Goal: Entertainment & Leisure: Consume media (video, audio)

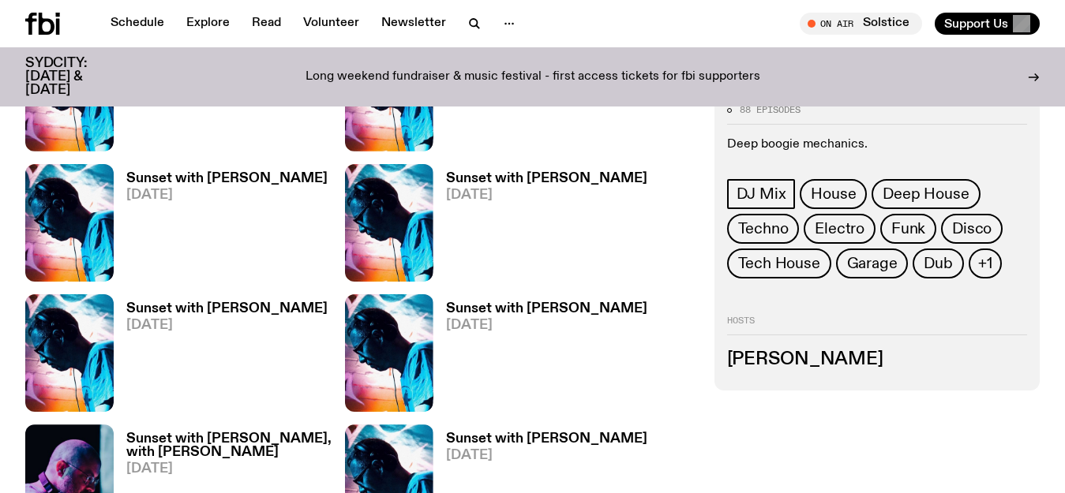
scroll to position [1709, 0]
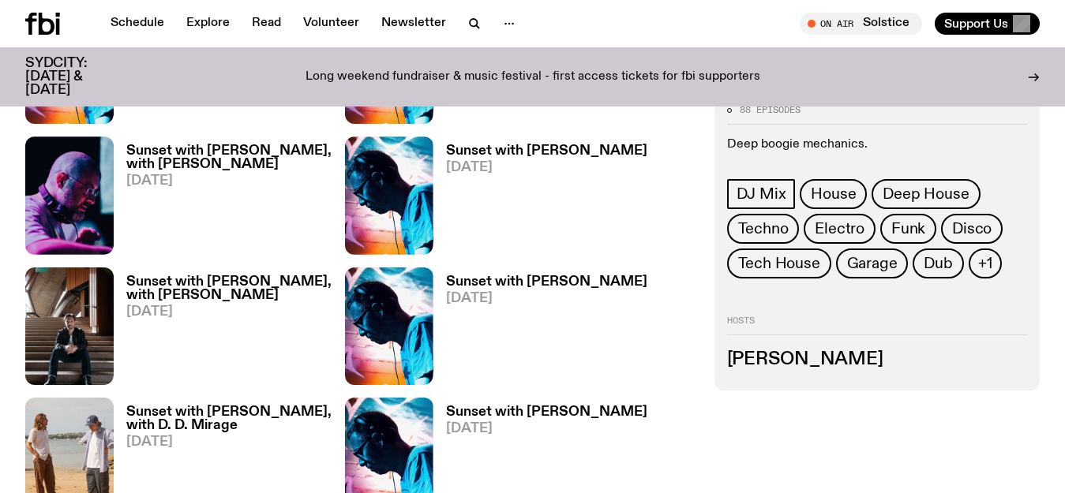
click at [467, 276] on h3 "Sunset with [PERSON_NAME]" at bounding box center [546, 282] width 201 height 13
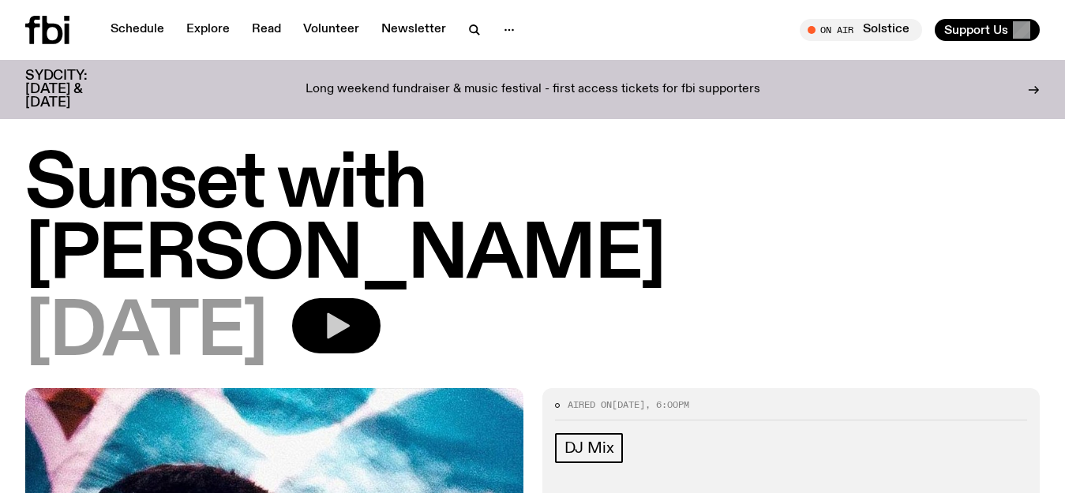
click at [352, 310] on icon "button" at bounding box center [337, 326] width 32 height 32
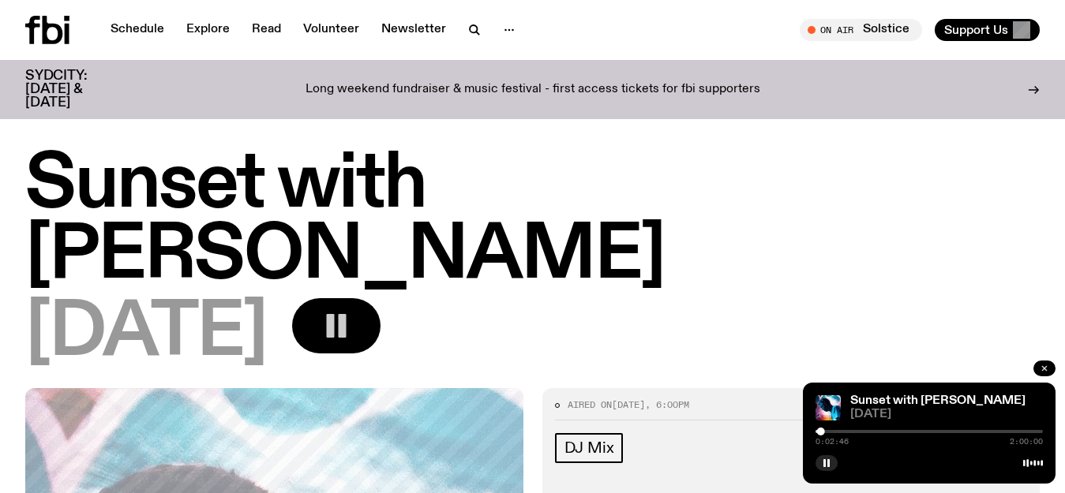
click at [1041, 368] on icon "button" at bounding box center [1044, 368] width 9 height 9
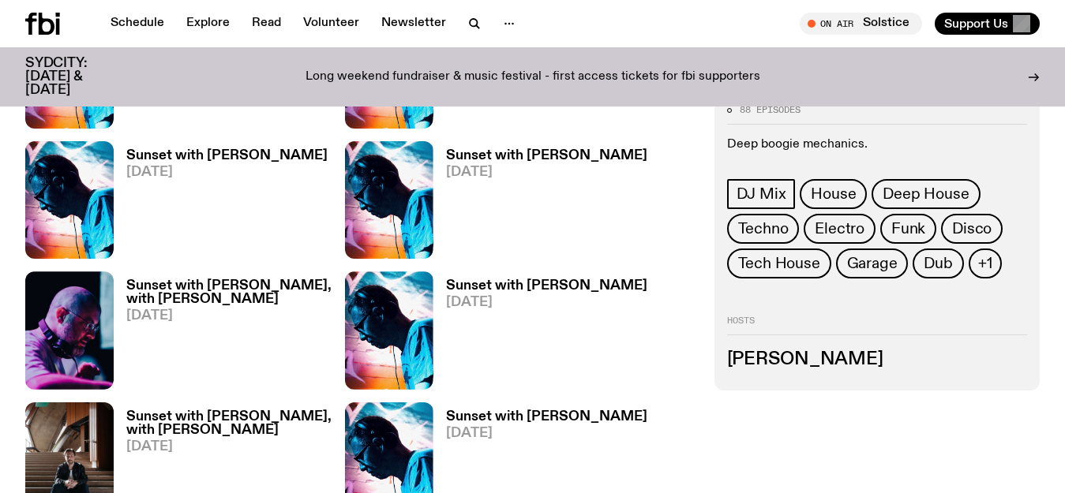
scroll to position [1519, 0]
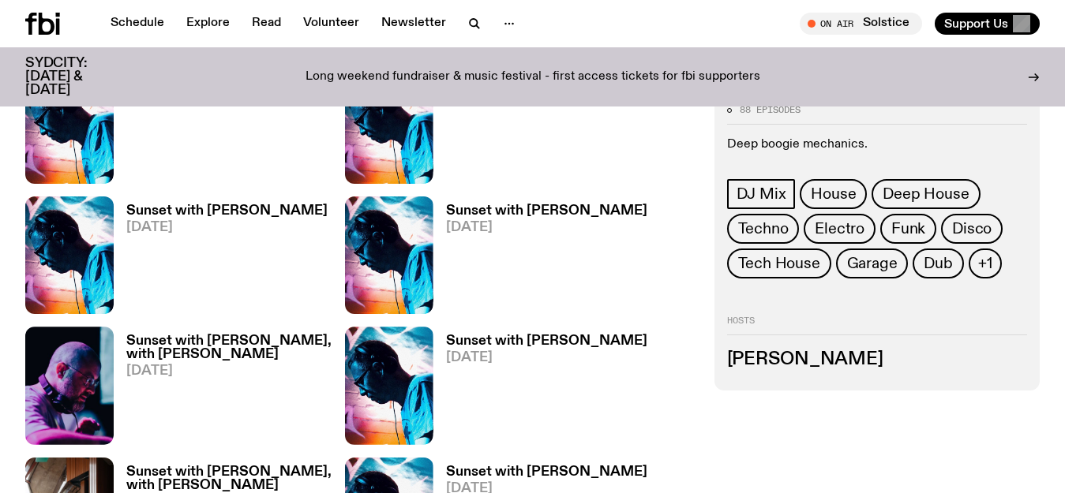
click at [493, 204] on h3 "Sunset with [PERSON_NAME]" at bounding box center [546, 210] width 201 height 13
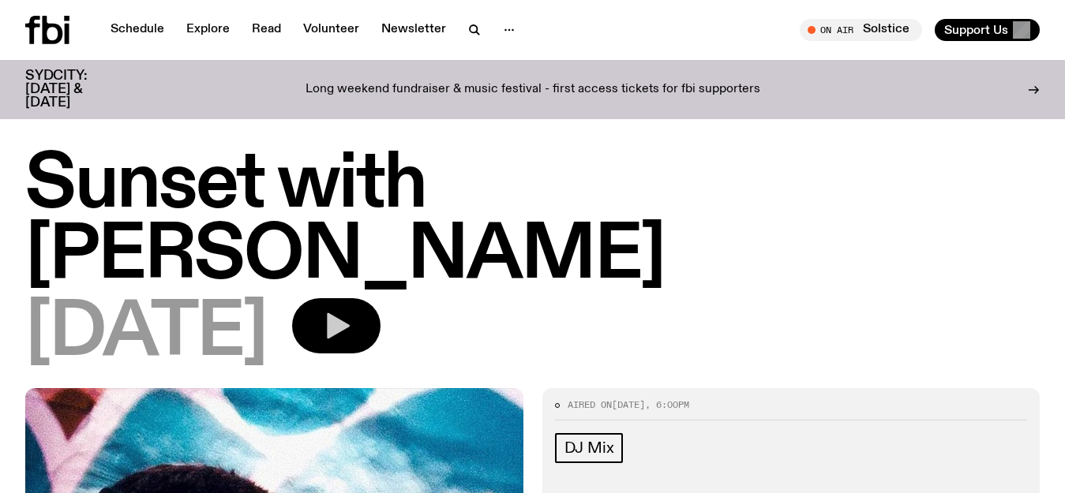
click at [350, 313] on icon "button" at bounding box center [338, 326] width 23 height 26
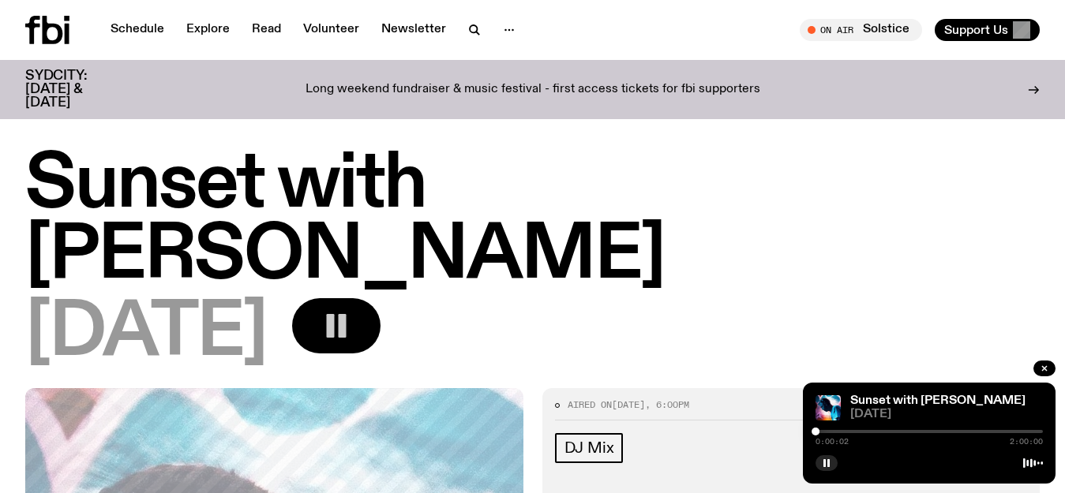
click at [824, 431] on div at bounding box center [928, 431] width 227 height 3
click at [820, 433] on div at bounding box center [820, 432] width 8 height 8
click at [830, 432] on div at bounding box center [928, 431] width 227 height 3
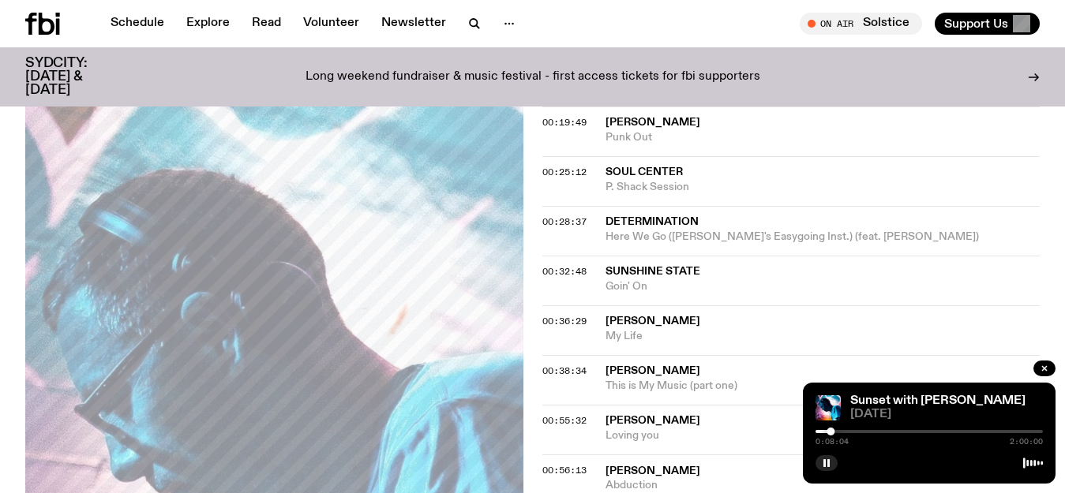
scroll to position [702, 0]
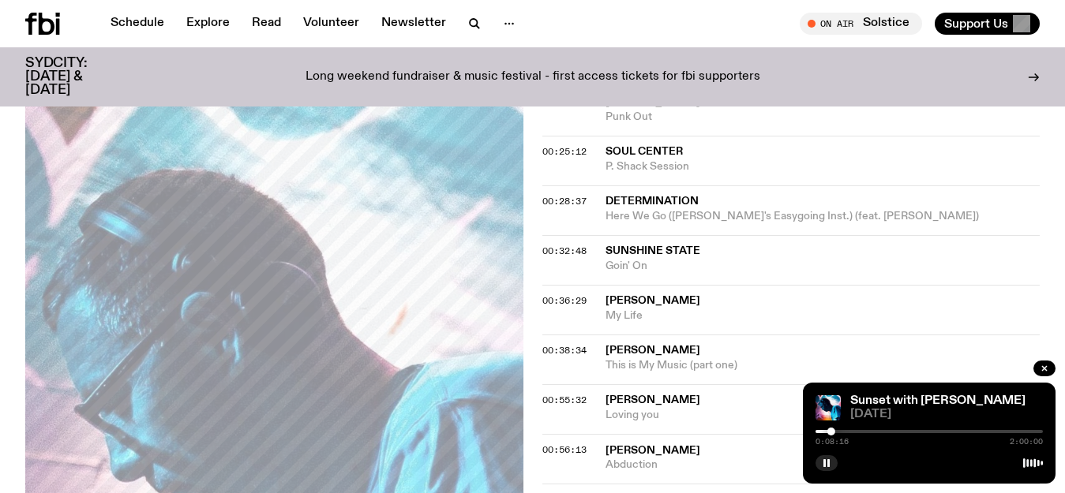
click at [821, 431] on div at bounding box center [717, 431] width 227 height 3
click at [824, 431] on div at bounding box center [824, 432] width 8 height 8
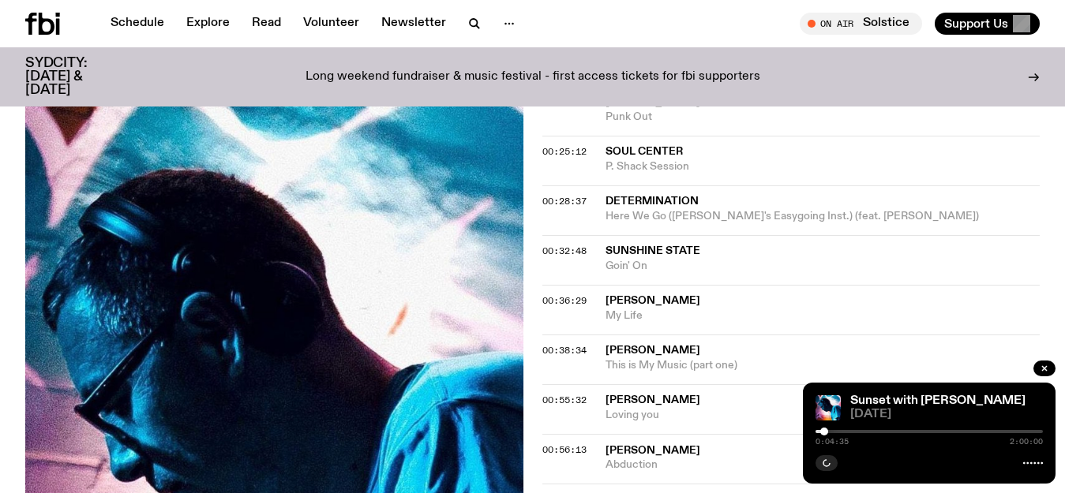
drag, startPoint x: 874, startPoint y: 387, endPoint x: 1010, endPoint y: 242, distance: 198.8
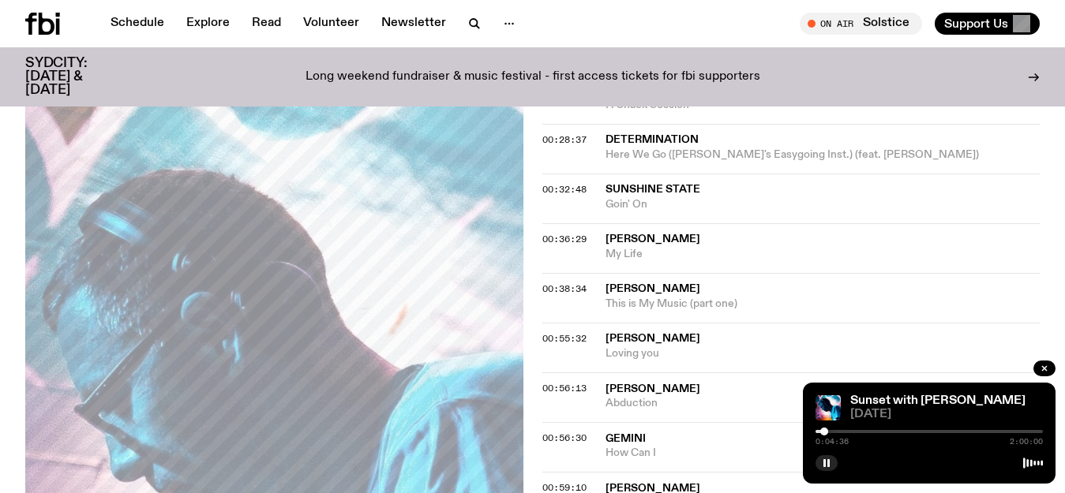
scroll to position [768, 0]
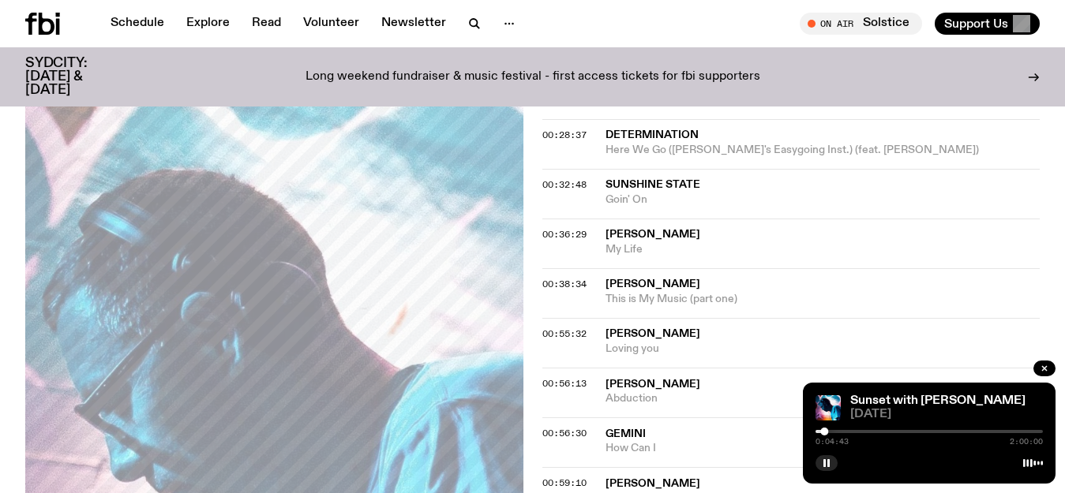
click at [831, 431] on div at bounding box center [928, 431] width 227 height 3
click at [835, 431] on div at bounding box center [835, 432] width 8 height 8
click at [840, 431] on div at bounding box center [928, 431] width 227 height 3
click at [847, 430] on div at bounding box center [928, 431] width 227 height 3
click at [851, 431] on div at bounding box center [851, 432] width 8 height 8
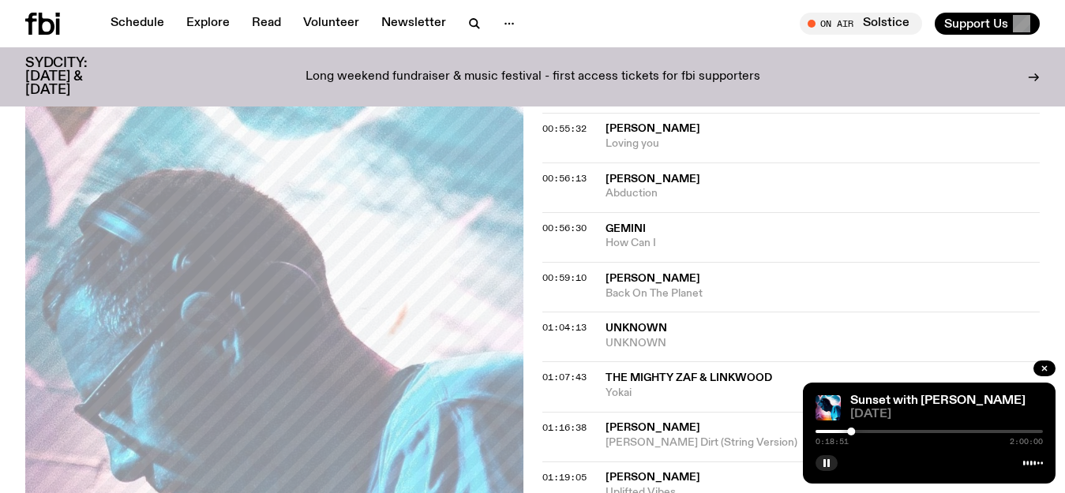
scroll to position [986, 0]
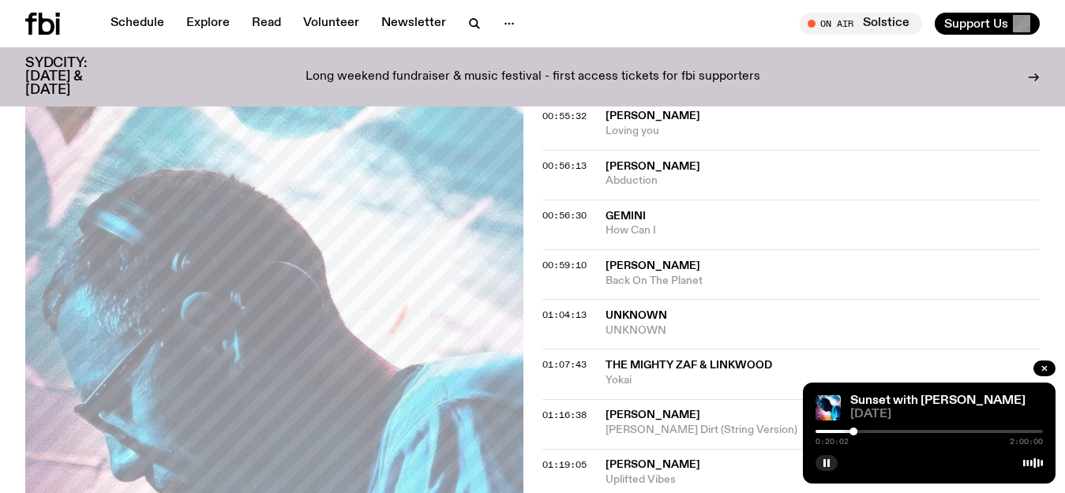
click at [869, 432] on div at bounding box center [928, 431] width 227 height 3
click at [875, 433] on div at bounding box center [928, 431] width 227 height 3
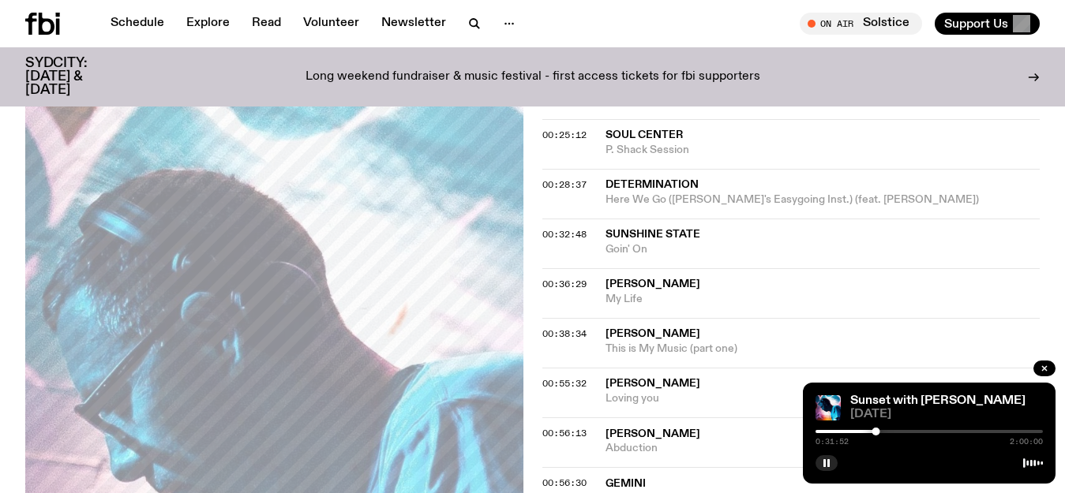
scroll to position [710, 0]
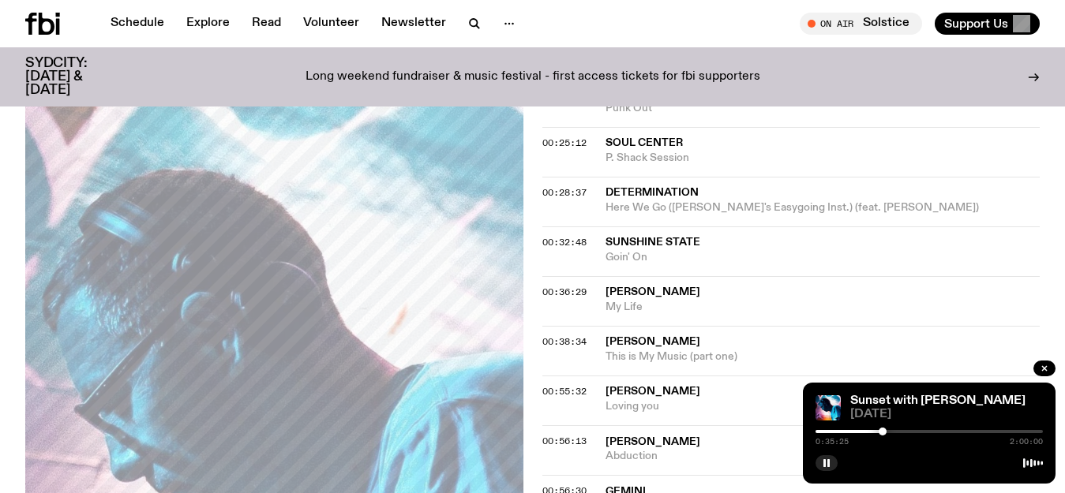
click at [883, 431] on div at bounding box center [883, 432] width 8 height 8
click at [887, 431] on div at bounding box center [928, 431] width 227 height 3
click at [892, 431] on div at bounding box center [928, 431] width 227 height 3
click at [901, 432] on div at bounding box center [928, 431] width 227 height 3
click at [897, 431] on div at bounding box center [901, 432] width 8 height 8
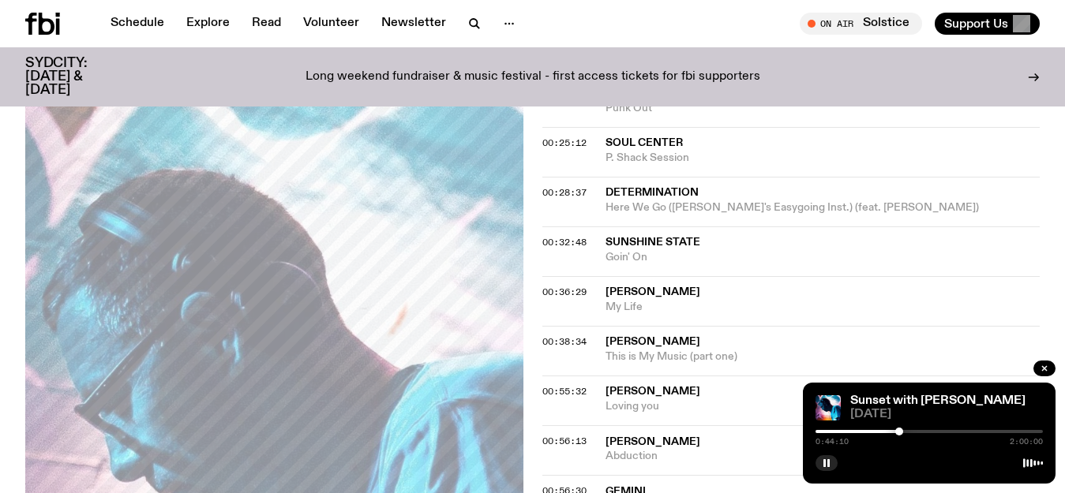
click at [899, 433] on div at bounding box center [899, 432] width 8 height 8
click at [909, 433] on div at bounding box center [928, 431] width 227 height 3
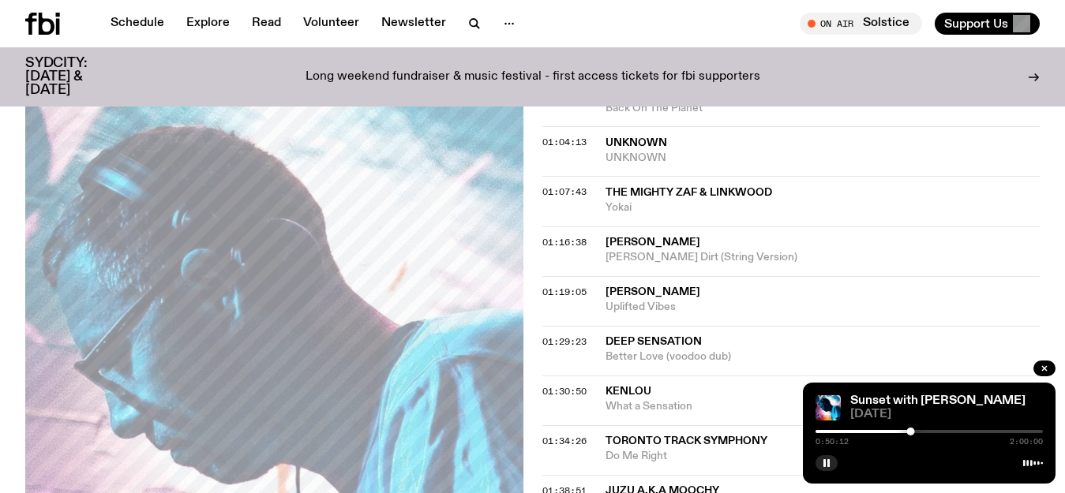
scroll to position [1163, 0]
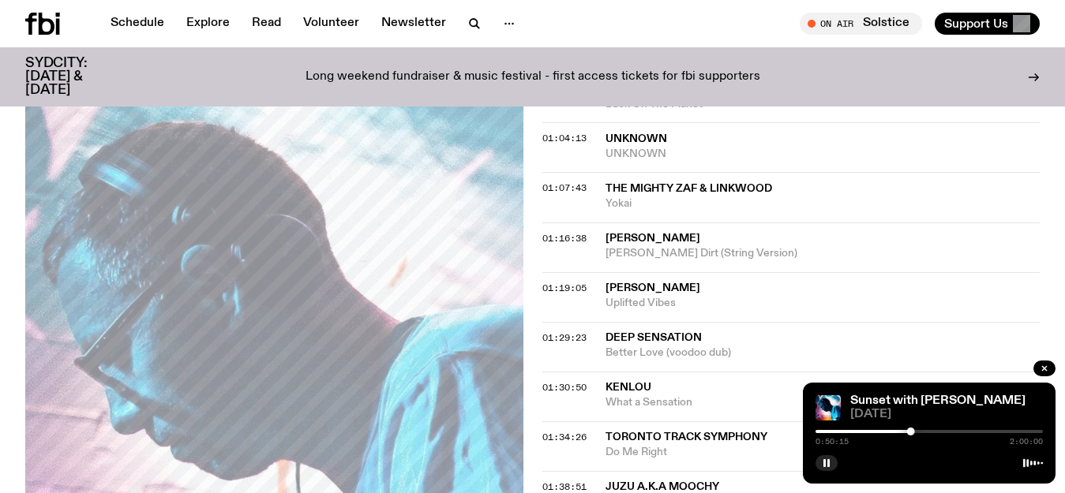
click at [946, 431] on div at bounding box center [928, 431] width 227 height 3
click at [950, 430] on div at bounding box center [928, 431] width 227 height 3
click at [956, 431] on div at bounding box center [928, 431] width 227 height 3
click at [961, 430] on div at bounding box center [928, 431] width 227 height 3
click at [969, 431] on div at bounding box center [928, 431] width 227 height 3
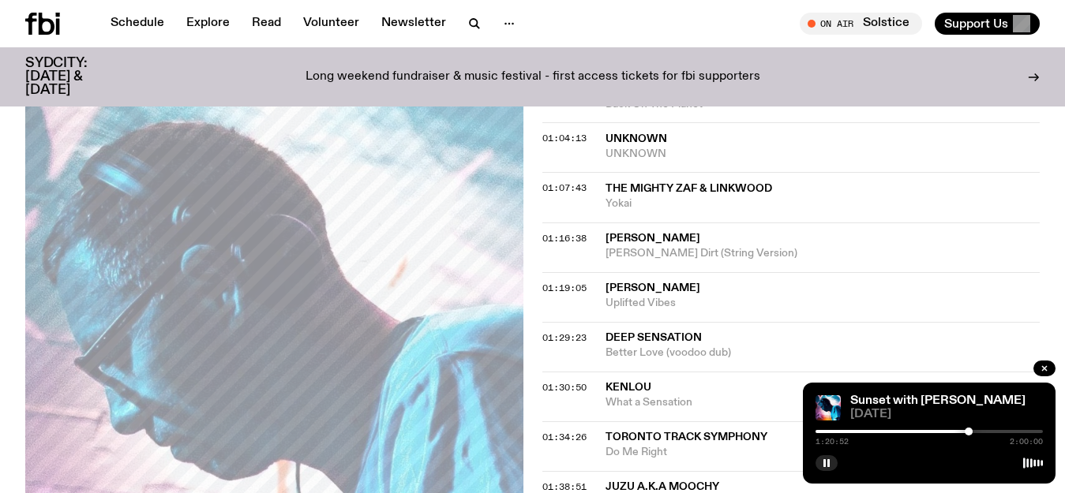
click at [978, 431] on div at bounding box center [928, 431] width 227 height 3
click at [985, 431] on div at bounding box center [928, 431] width 227 height 3
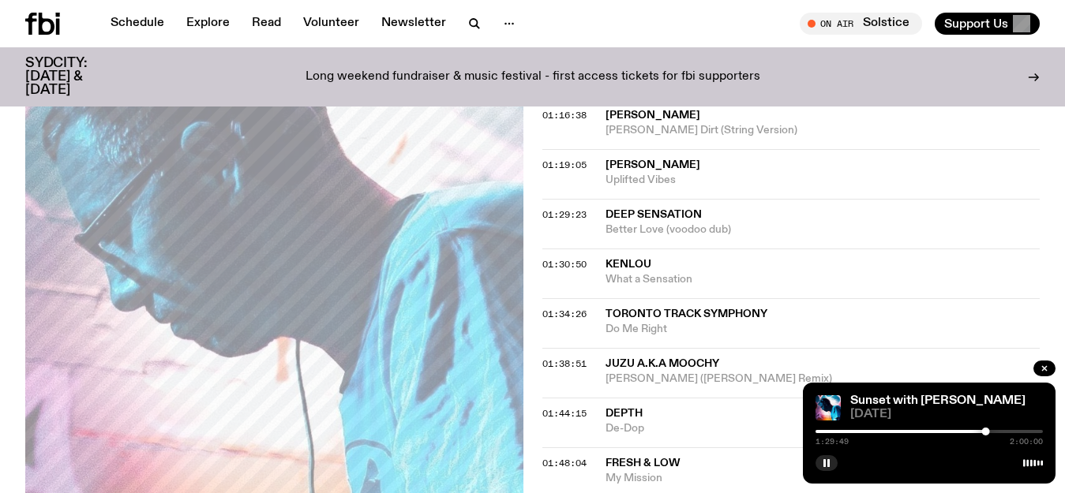
scroll to position [1290, 0]
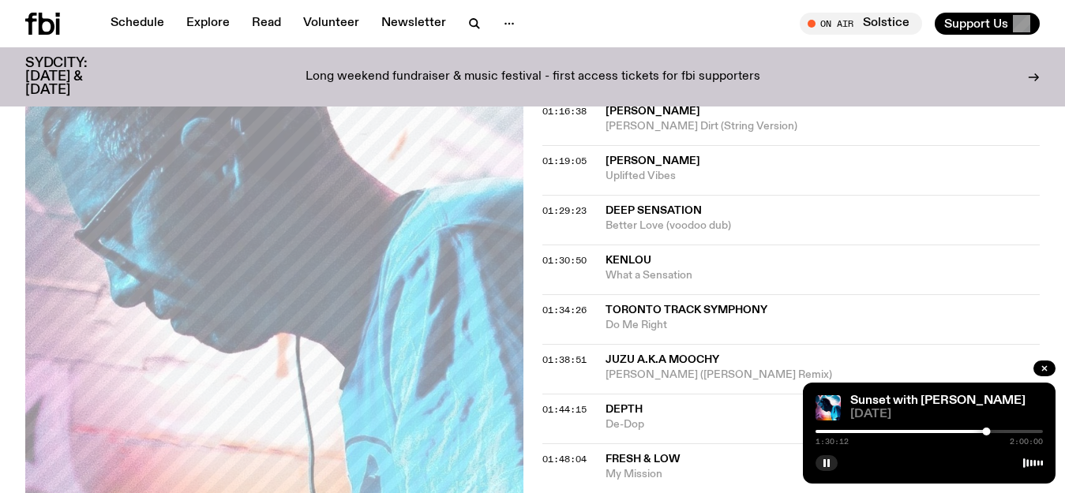
click at [992, 431] on div at bounding box center [928, 431] width 227 height 3
click at [999, 431] on div at bounding box center [928, 431] width 227 height 3
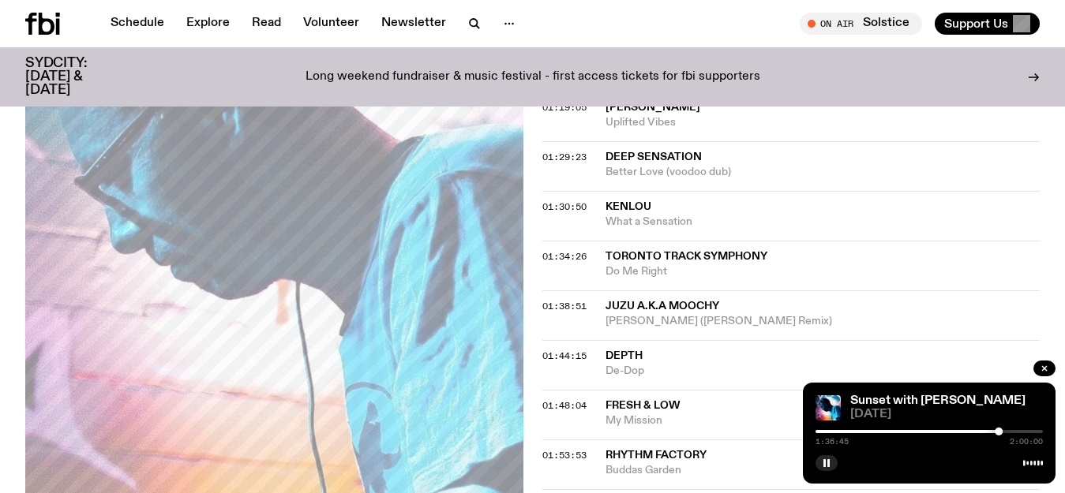
scroll to position [1352, 0]
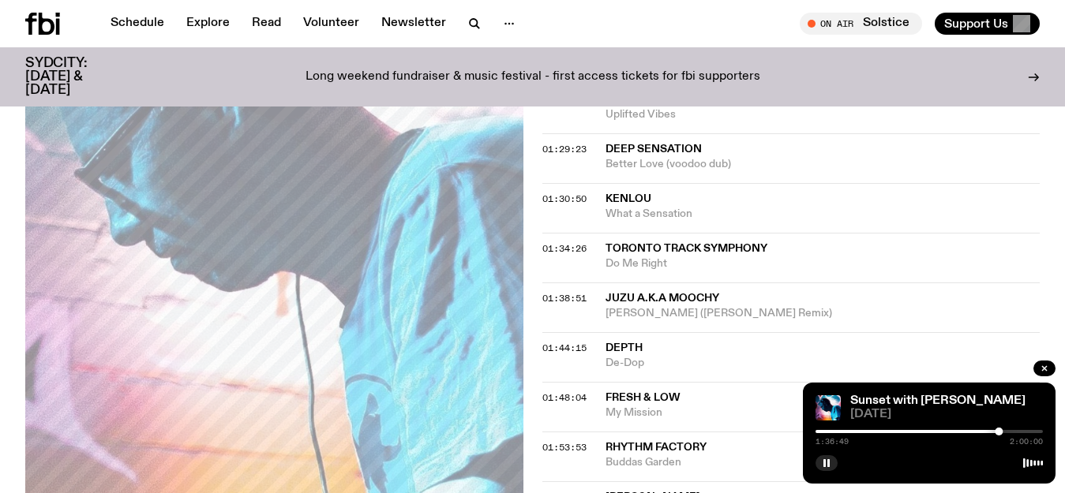
click at [1005, 430] on div at bounding box center [928, 431] width 227 height 3
click at [1011, 430] on div at bounding box center [928, 431] width 227 height 3
click at [1022, 433] on div at bounding box center [928, 431] width 227 height 3
click at [1022, 432] on div at bounding box center [1022, 432] width 8 height 8
click at [1021, 431] on div at bounding box center [1021, 432] width 8 height 8
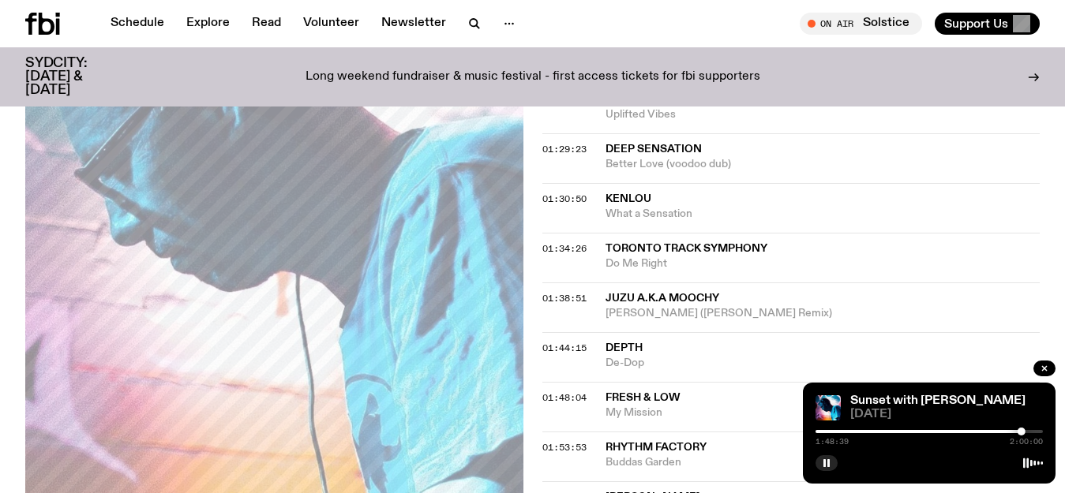
click at [1026, 431] on div at bounding box center [928, 431] width 227 height 3
click at [1025, 431] on div at bounding box center [1025, 432] width 8 height 8
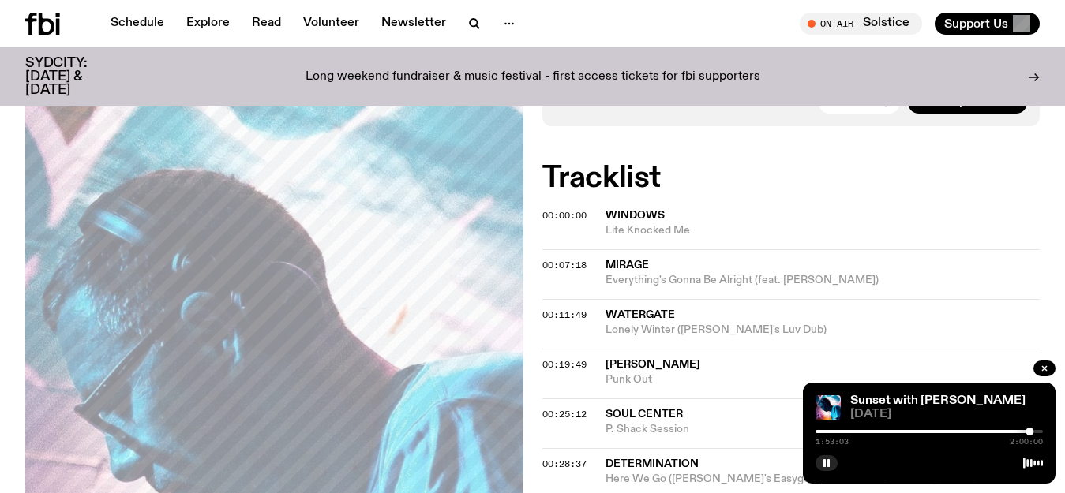
scroll to position [344, 0]
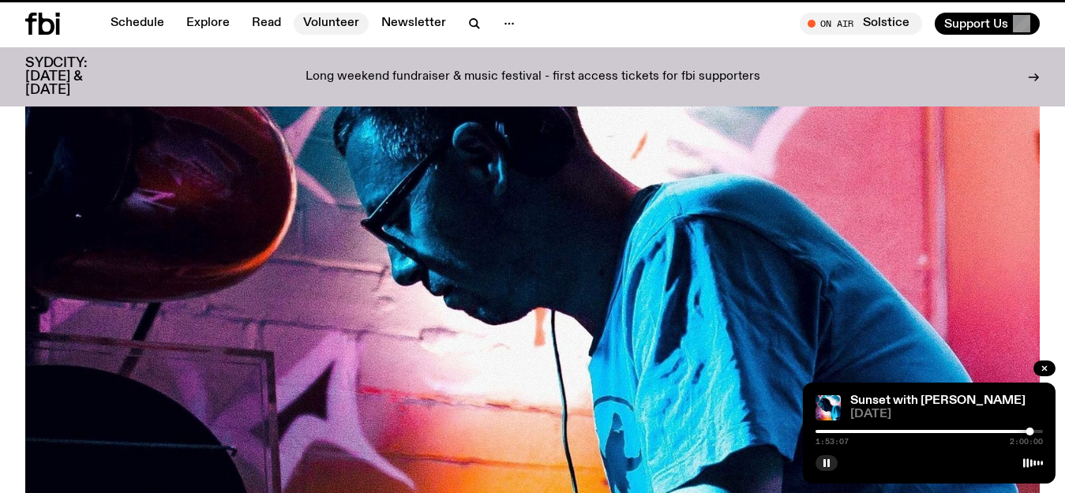
scroll to position [1519, 0]
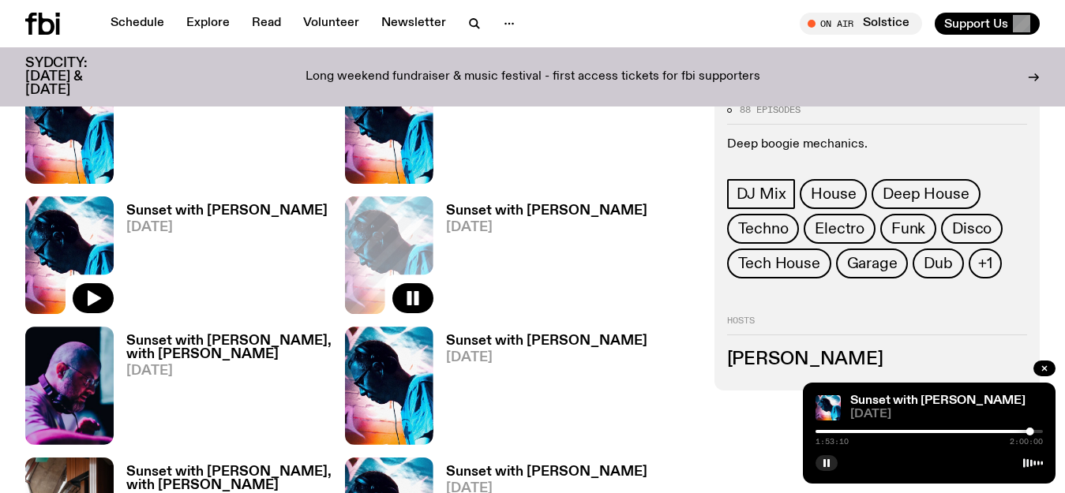
click at [50, 197] on img at bounding box center [69, 256] width 88 height 118
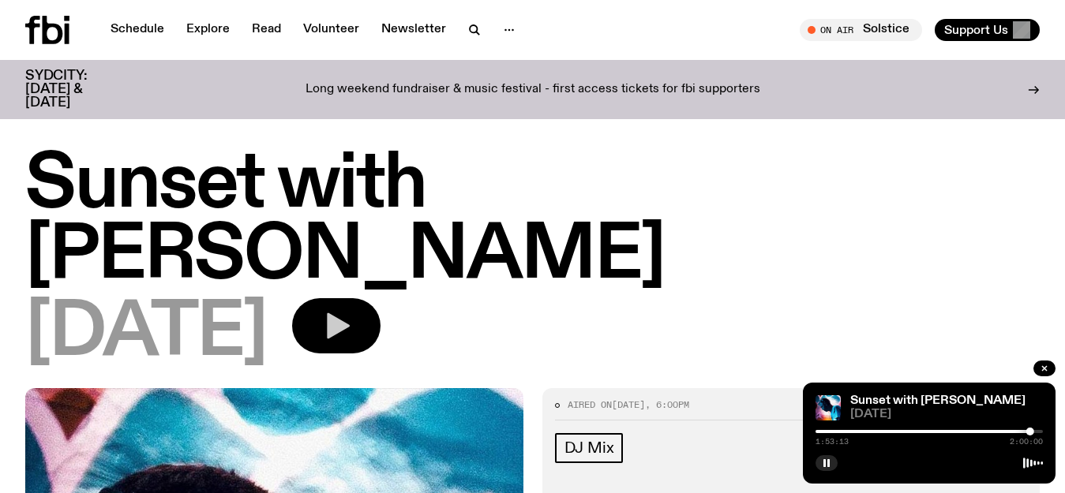
click at [350, 313] on icon "button" at bounding box center [338, 326] width 23 height 26
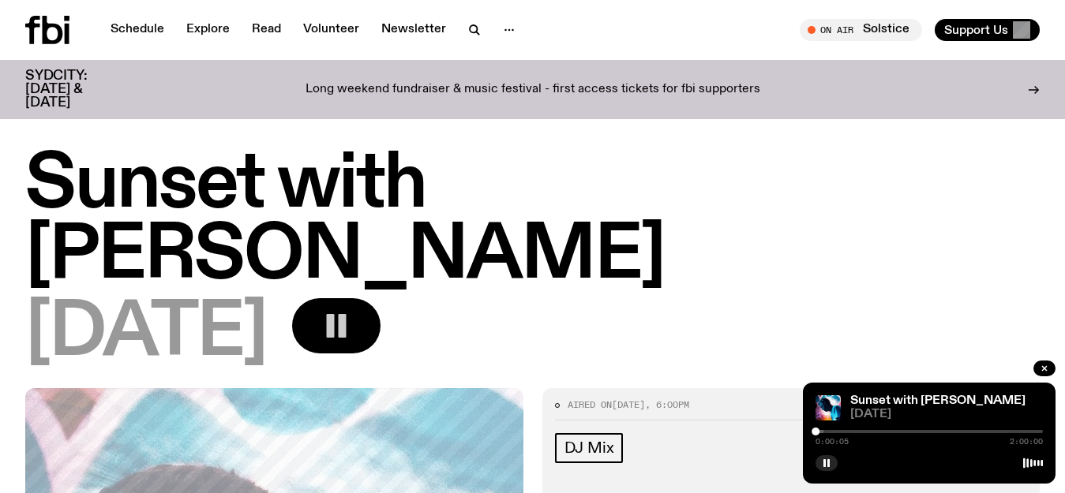
click at [823, 431] on div at bounding box center [710, 431] width 227 height 3
click at [828, 430] on div at bounding box center [928, 431] width 227 height 3
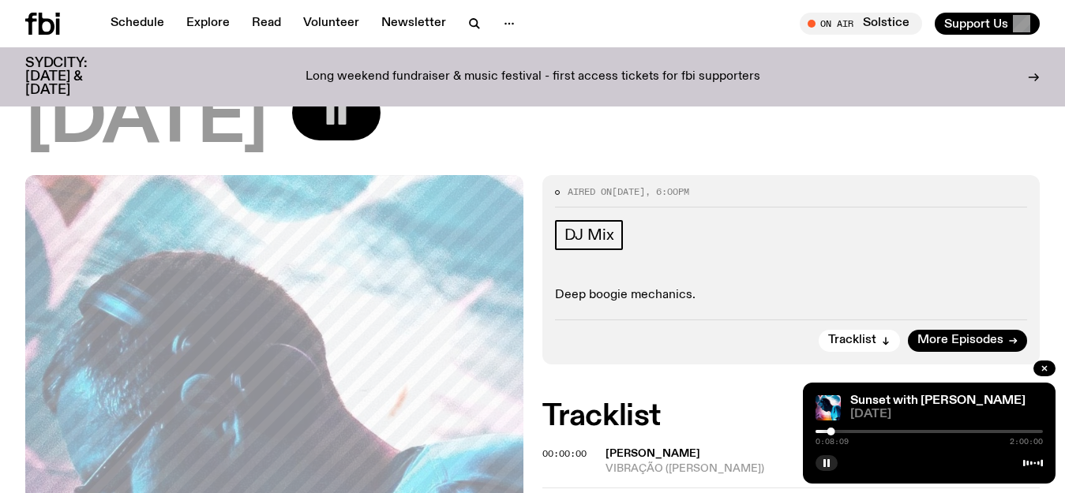
scroll to position [186, 0]
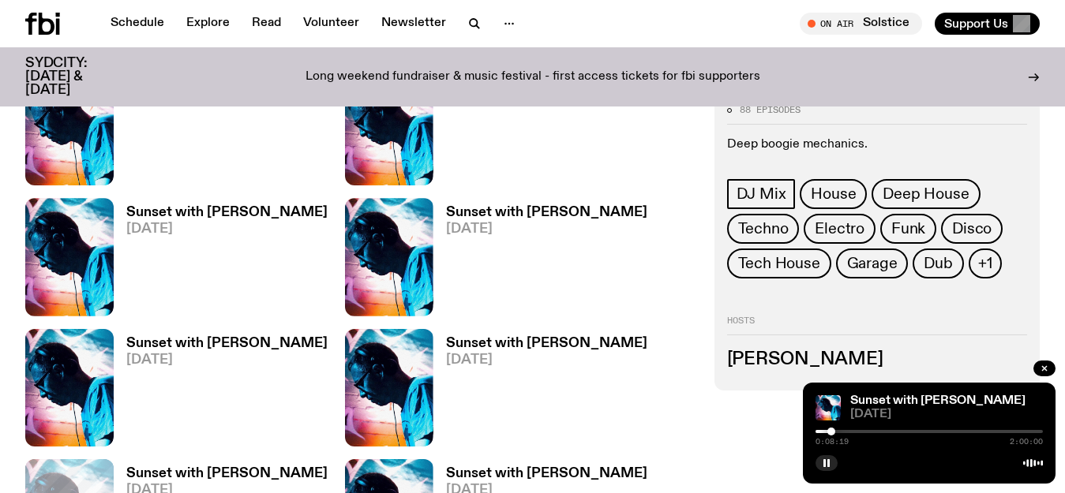
scroll to position [1224, 0]
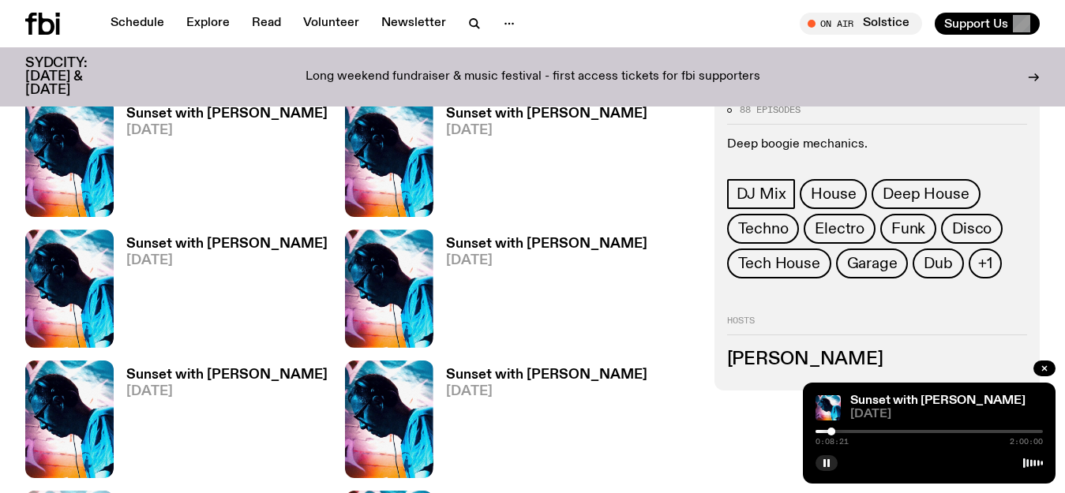
click at [152, 369] on link "Sunset with [PERSON_NAME] [DATE]" at bounding box center [221, 424] width 214 height 110
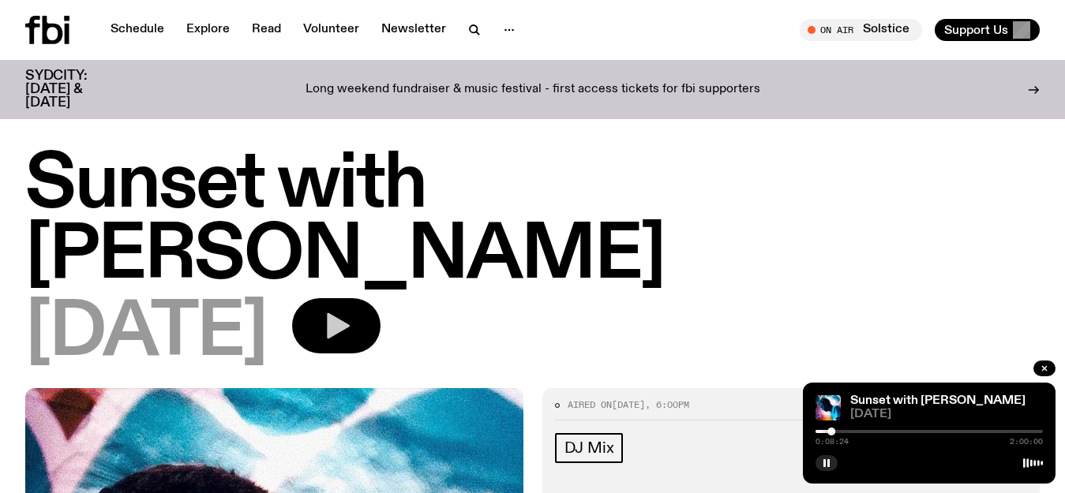
click at [381, 298] on button "button" at bounding box center [336, 325] width 88 height 55
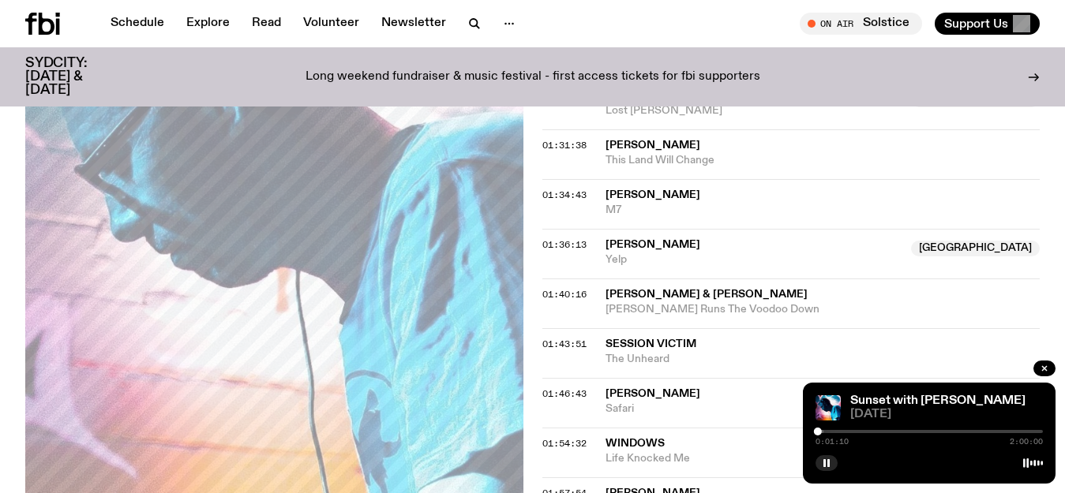
scroll to position [1459, 0]
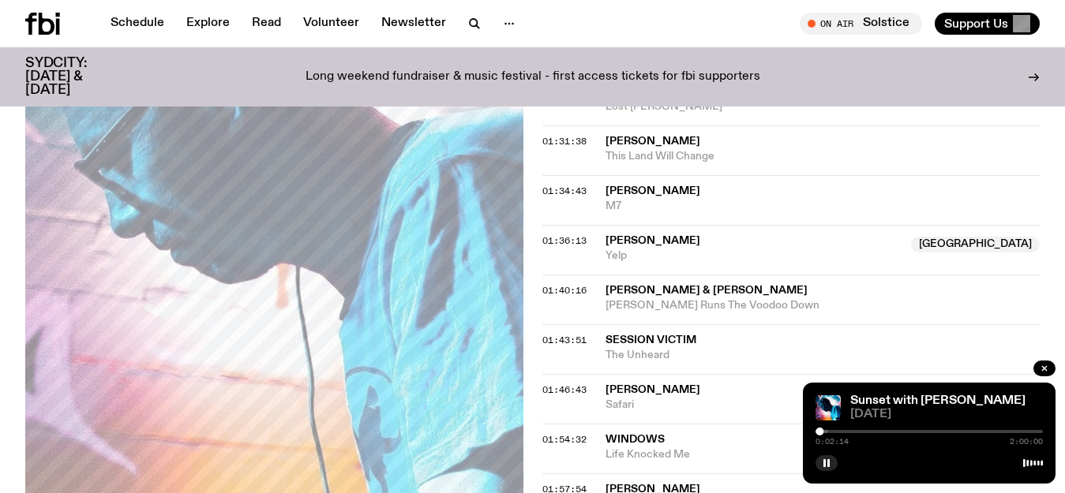
click at [829, 432] on div at bounding box center [928, 431] width 227 height 3
click at [838, 430] on div at bounding box center [928, 431] width 227 height 3
click at [845, 431] on div at bounding box center [928, 431] width 227 height 3
click at [853, 432] on div at bounding box center [928, 431] width 227 height 3
click at [862, 431] on div at bounding box center [928, 431] width 227 height 3
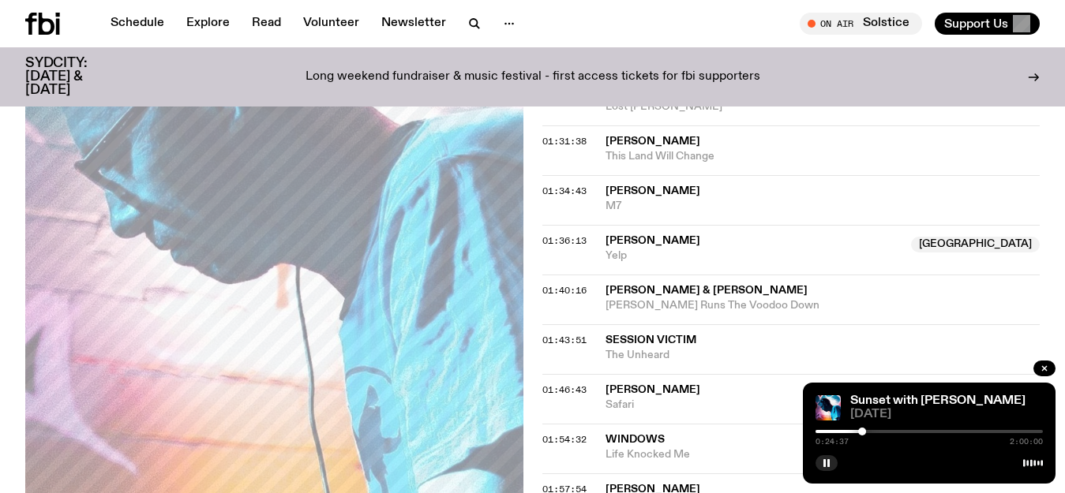
click at [868, 430] on div at bounding box center [928, 431] width 227 height 3
click at [874, 430] on div at bounding box center [928, 431] width 227 height 3
click at [882, 430] on div at bounding box center [928, 431] width 227 height 3
click at [890, 430] on div at bounding box center [928, 431] width 227 height 3
click at [897, 430] on div at bounding box center [928, 431] width 227 height 3
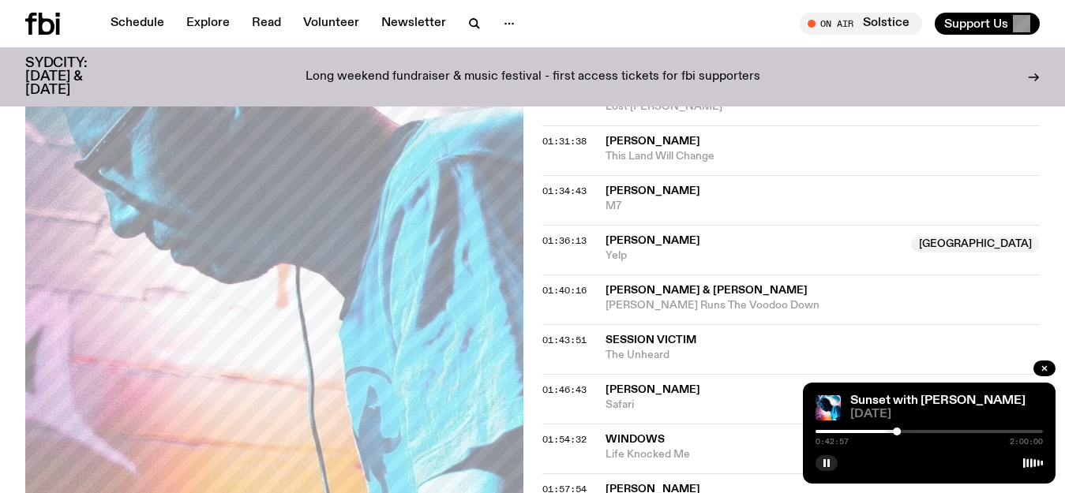
click at [905, 432] on div at bounding box center [928, 431] width 227 height 3
click at [913, 432] on div at bounding box center [928, 431] width 227 height 3
click at [922, 430] on div at bounding box center [928, 431] width 227 height 3
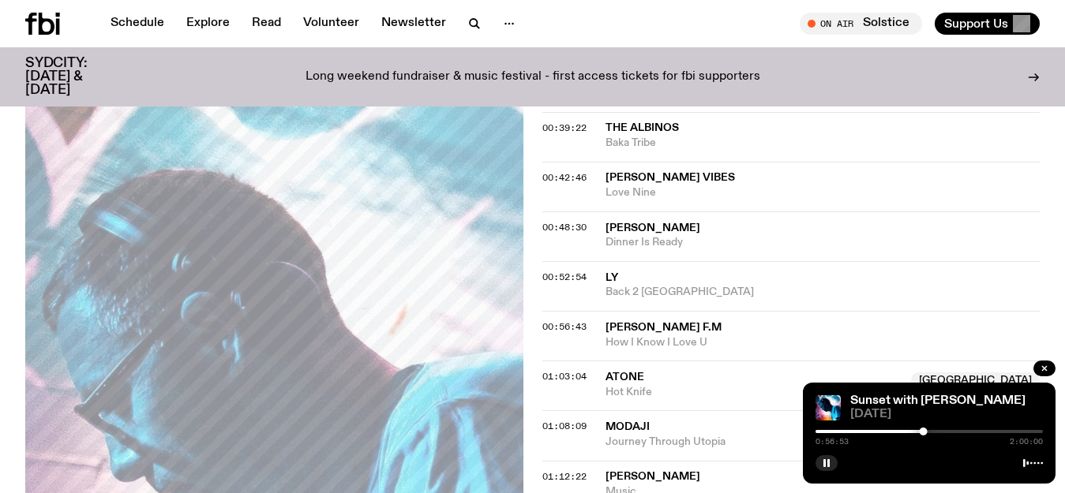
scroll to position [920, 0]
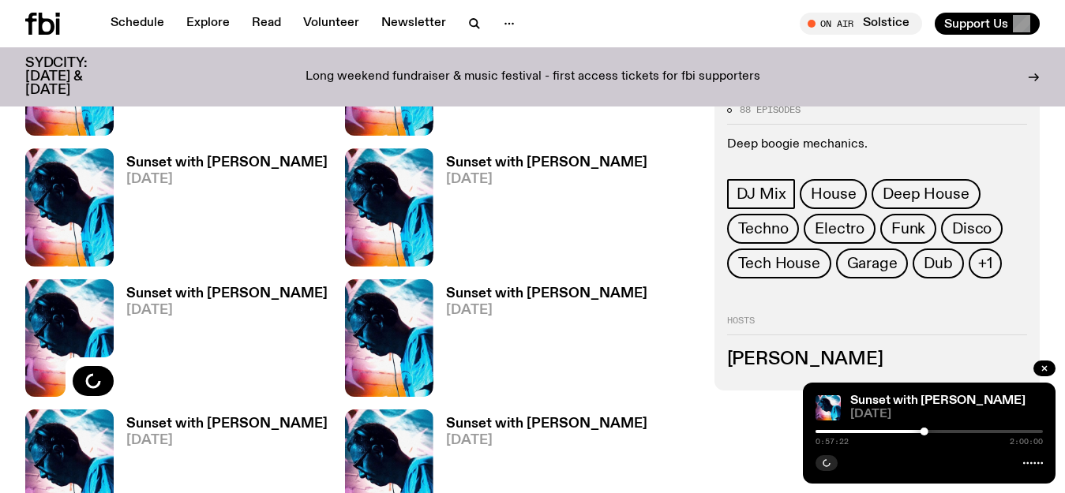
scroll to position [1295, 0]
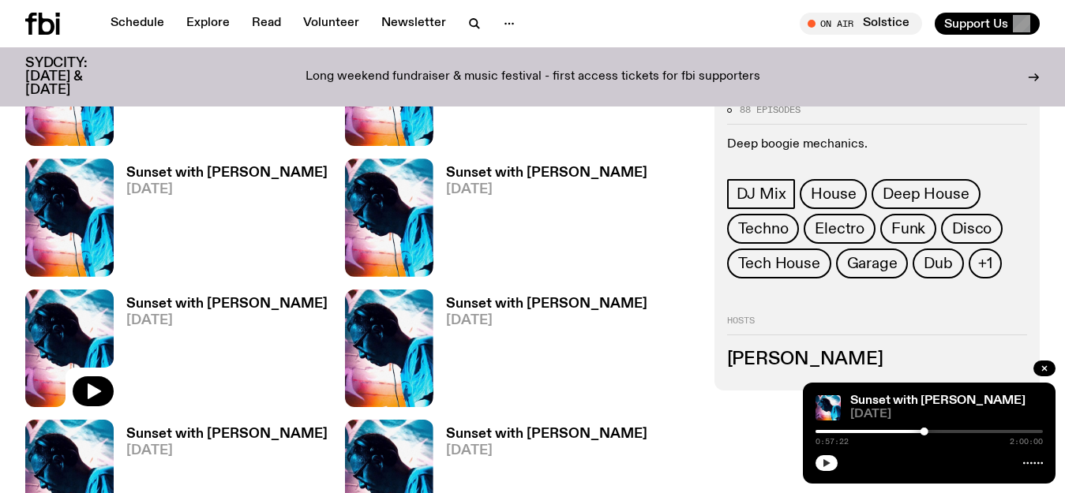
click at [827, 461] on icon "button" at bounding box center [826, 463] width 9 height 9
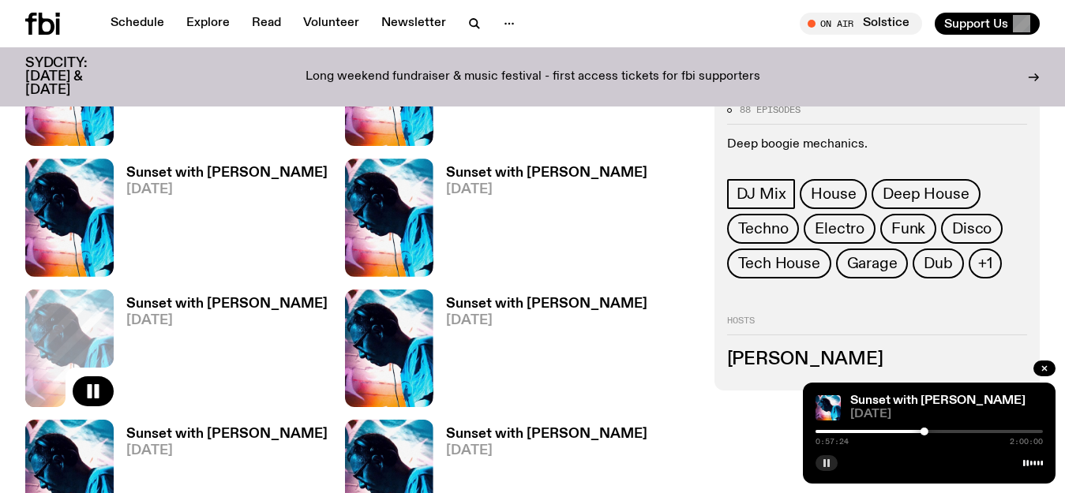
click at [940, 432] on div at bounding box center [928, 431] width 227 height 3
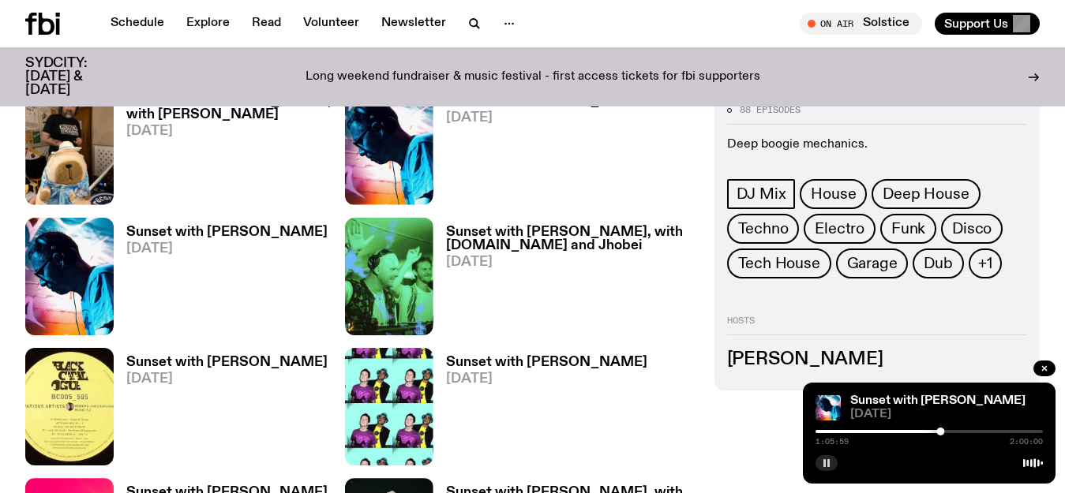
scroll to position [1788, 0]
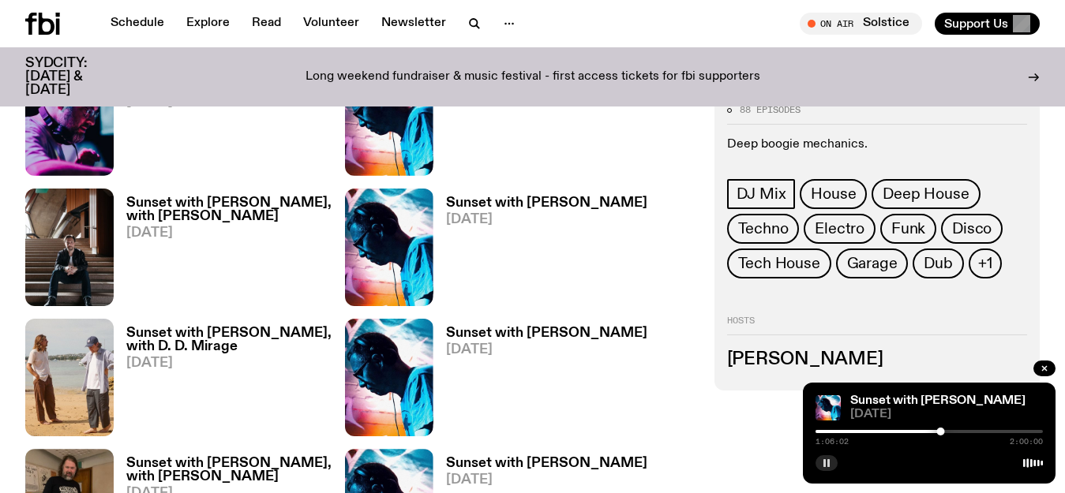
click at [951, 433] on div at bounding box center [928, 431] width 227 height 3
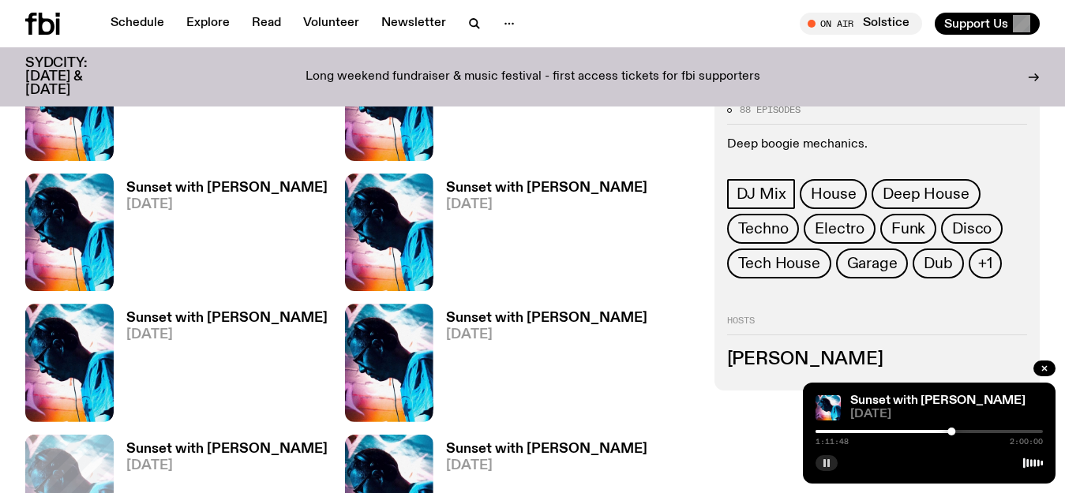
scroll to position [1340, 0]
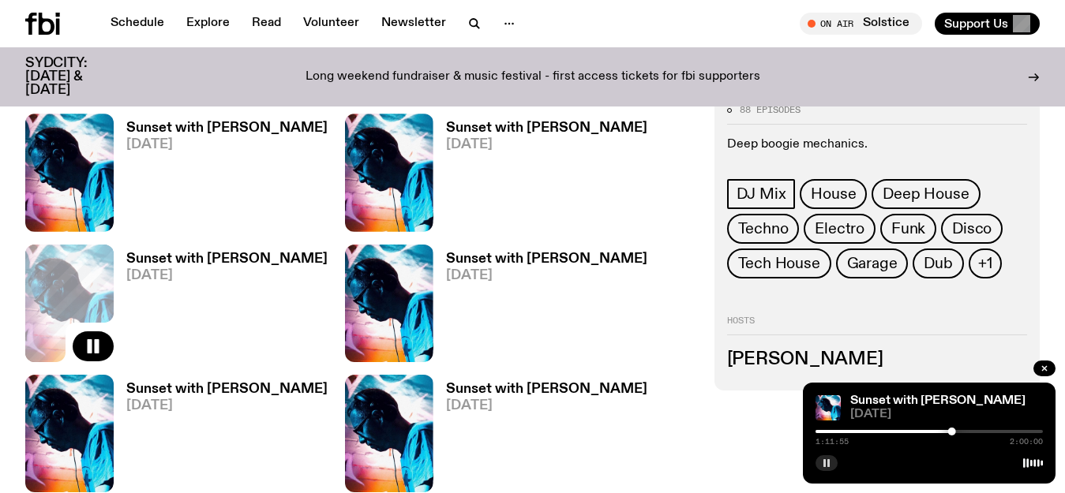
click at [973, 409] on span "[DATE]" at bounding box center [946, 415] width 193 height 12
click at [876, 467] on div at bounding box center [928, 461] width 227 height 19
click at [266, 253] on h3 "Sunset with [PERSON_NAME]" at bounding box center [226, 259] width 201 height 13
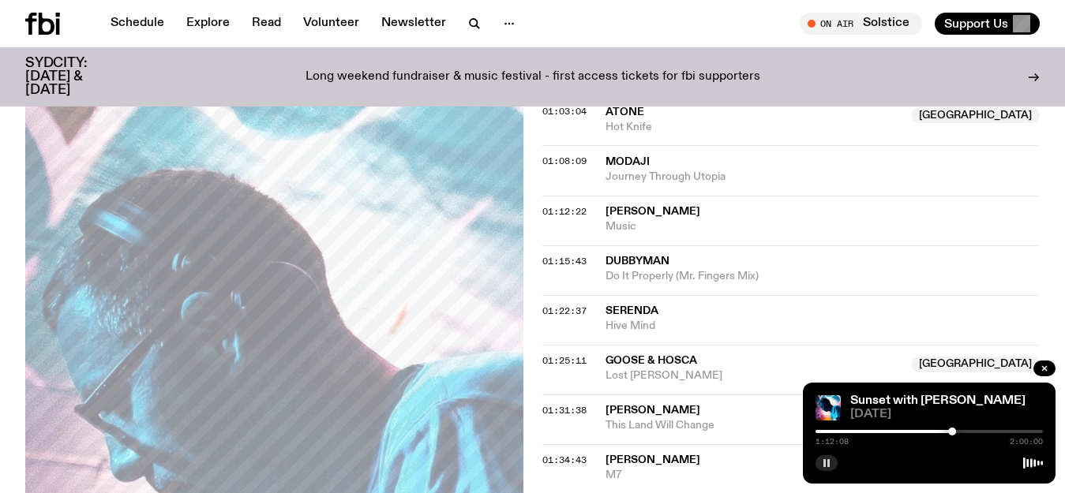
scroll to position [1186, 0]
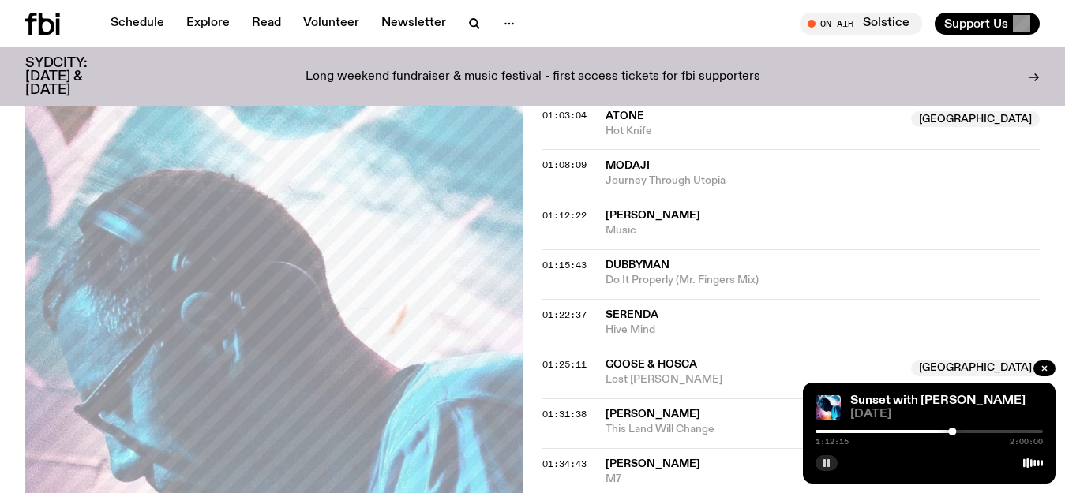
click at [964, 433] on div at bounding box center [928, 431] width 227 height 3
click at [977, 430] on div at bounding box center [928, 431] width 227 height 3
click at [991, 432] on div at bounding box center [928, 431] width 227 height 3
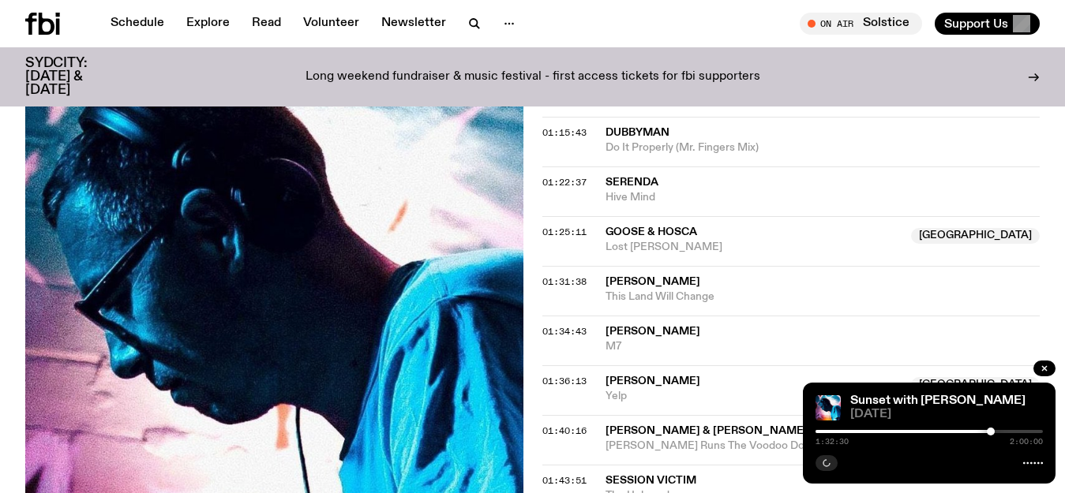
scroll to position [1447, 0]
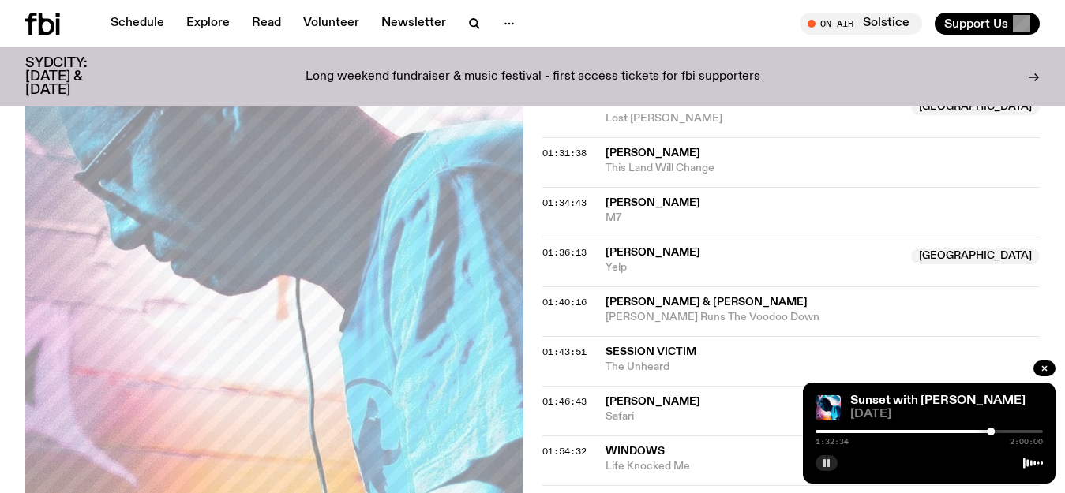
click at [1002, 431] on div at bounding box center [928, 431] width 227 height 3
click at [1014, 433] on div at bounding box center [928, 431] width 227 height 3
click at [1029, 431] on div at bounding box center [928, 431] width 227 height 3
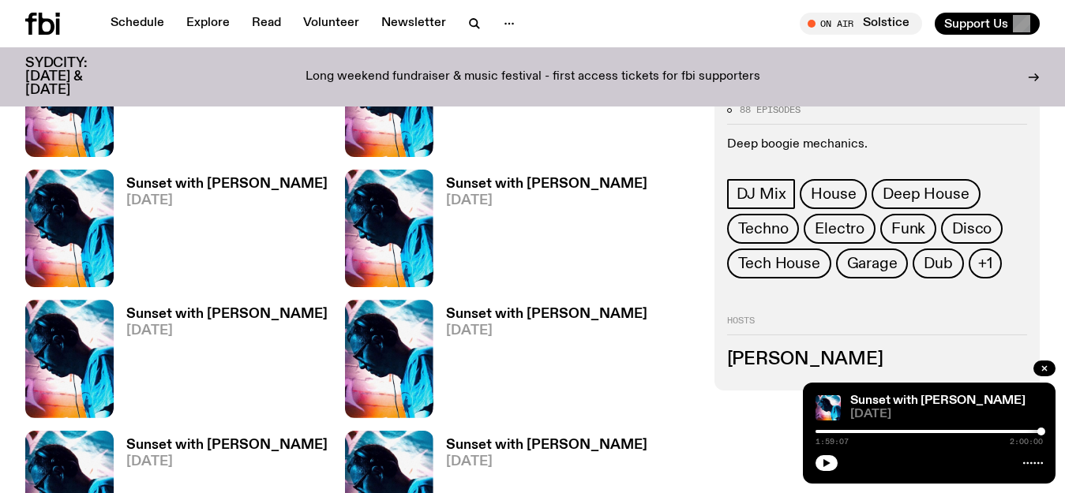
scroll to position [1130, 0]
